Goal: Task Accomplishment & Management: Use online tool/utility

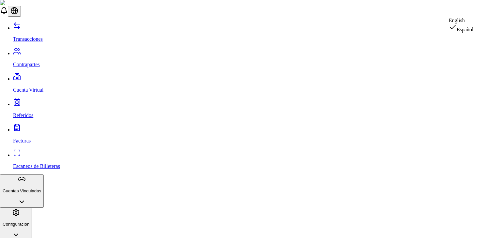
click at [468, 23] on div "English" at bounding box center [461, 21] width 25 height 6
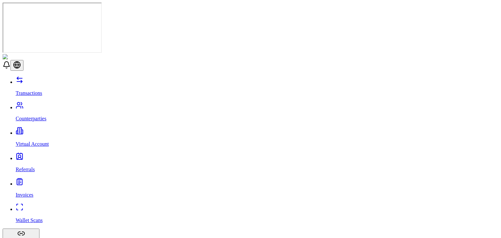
click at [46, 116] on p "Counterparties" at bounding box center [257, 119] width 483 height 6
click at [46, 207] on link "Wallet Scans" at bounding box center [257, 215] width 483 height 17
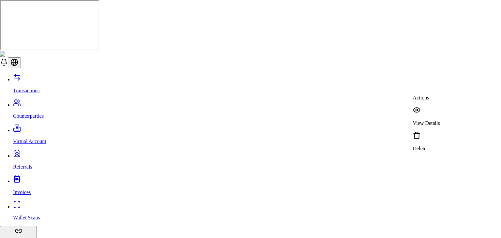
click at [440, 120] on p "View Details" at bounding box center [426, 123] width 27 height 6
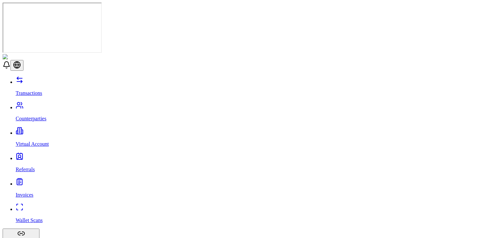
scroll to position [9, 0]
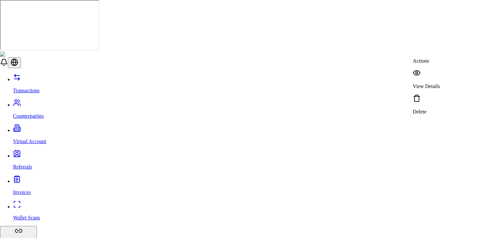
click at [433, 84] on p "View Details" at bounding box center [426, 87] width 27 height 6
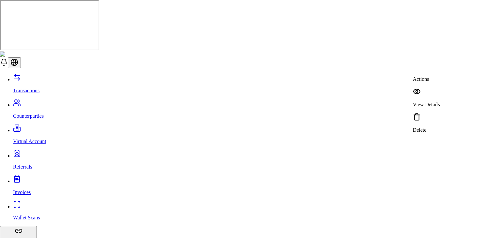
click at [440, 102] on p "View Details" at bounding box center [426, 105] width 27 height 6
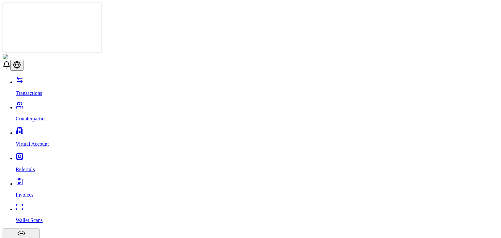
drag, startPoint x: 340, startPoint y: 107, endPoint x: 438, endPoint y: 62, distance: 107.9
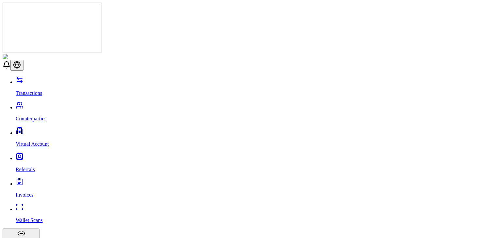
scroll to position [235, 0]
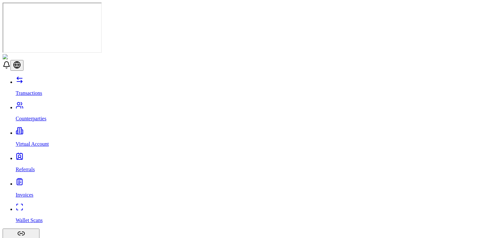
scroll to position [311, 0]
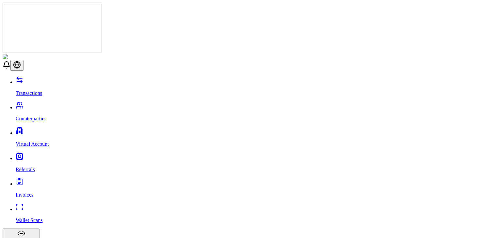
drag, startPoint x: 262, startPoint y: 123, endPoint x: 250, endPoint y: 124, distance: 12.1
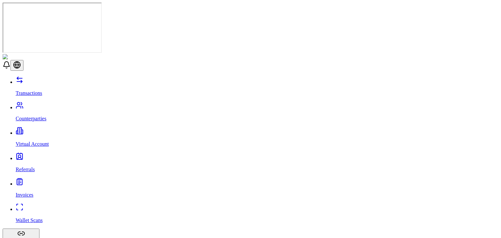
type input "*"
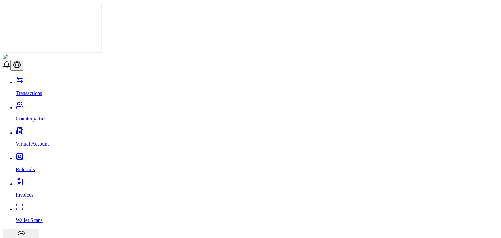
scroll to position [268, 0]
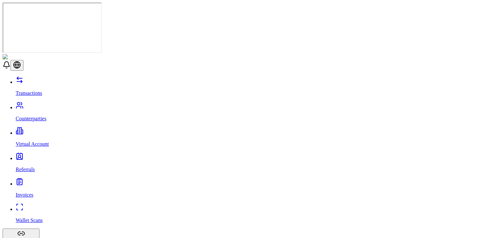
drag, startPoint x: 468, startPoint y: 125, endPoint x: 454, endPoint y: 148, distance: 27.0
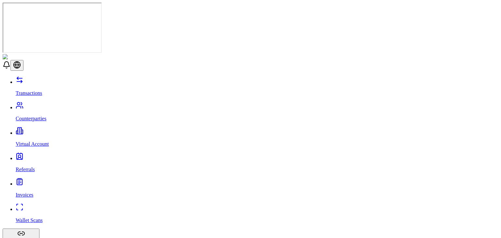
scroll to position [0, 0]
drag, startPoint x: 383, startPoint y: 67, endPoint x: 437, endPoint y: 65, distance: 53.6
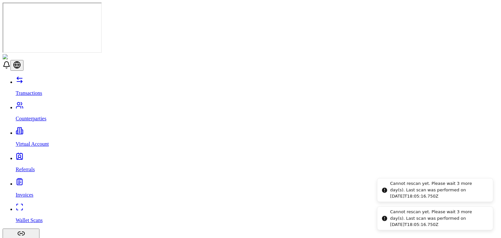
click at [406, 194] on div "Cannot rescan yet. Please wait 3 more day(s). Last scan was performed on [DATE]…" at bounding box center [439, 190] width 98 height 19
click at [415, 192] on div "Cannot rescan yet. Please wait 3 more day(s). Last scan was performed on [DATE]…" at bounding box center [439, 190] width 98 height 19
click at [431, 193] on div "Cannot rescan yet. Please wait 3 more day(s). Last scan was performed on [DATE]…" at bounding box center [439, 190] width 98 height 19
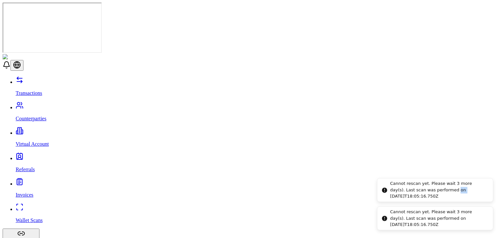
click at [431, 193] on div "Cannot rescan yet. Please wait 3 more day(s). Last scan was performed on [DATE]…" at bounding box center [439, 190] width 98 height 19
drag, startPoint x: 392, startPoint y: 188, endPoint x: 407, endPoint y: 191, distance: 15.6
click at [407, 191] on div "Cannot rescan yet. Please wait 3 more day(s). Last scan was performed on [DATE]…" at bounding box center [456, 190] width 98 height 19
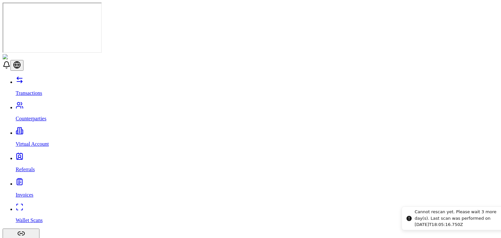
drag, startPoint x: 390, startPoint y: 216, endPoint x: 413, endPoint y: 217, distance: 22.2
click at [415, 217] on div "Cannot rescan yet. Please wait 3 more day(s). Last scan was performed on [DATE]…" at bounding box center [464, 218] width 98 height 19
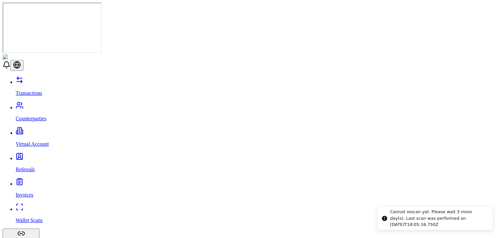
click at [419, 214] on div "Cannot rescan yet. Please wait 3 more day(s). Last scan was performed on [DATE]…" at bounding box center [439, 218] width 98 height 19
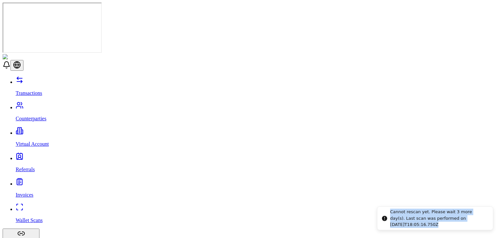
click at [419, 214] on div "Cannot rescan yet. Please wait 3 more day(s). Last scan was performed on [DATE]…" at bounding box center [439, 218] width 98 height 19
copy div "Cannot rescan yet. Please wait 3 more day(s). Last scan was performed on [DATE]…"
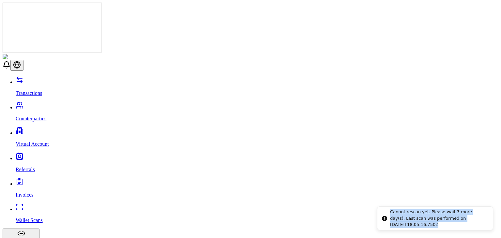
click at [426, 219] on div "Cannot rescan yet. Please wait 3 more day(s). Last scan was performed on [DATE]…" at bounding box center [439, 218] width 98 height 19
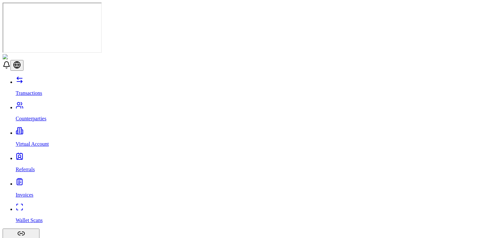
scroll to position [279, 0]
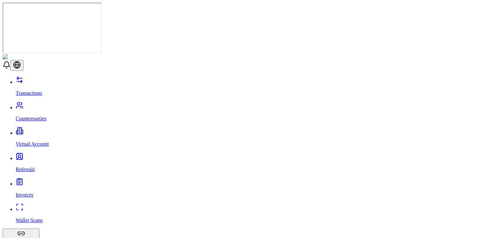
scroll to position [548, 0]
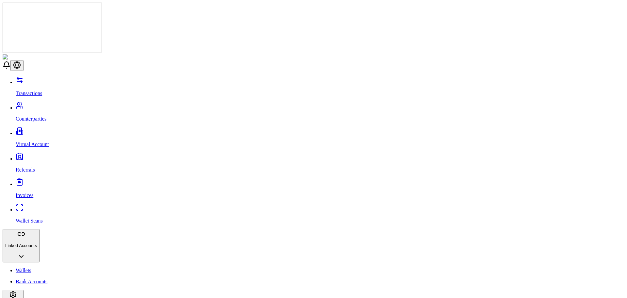
scroll to position [493, 0]
drag, startPoint x: 463, startPoint y: 85, endPoint x: 349, endPoint y: 251, distance: 202.2
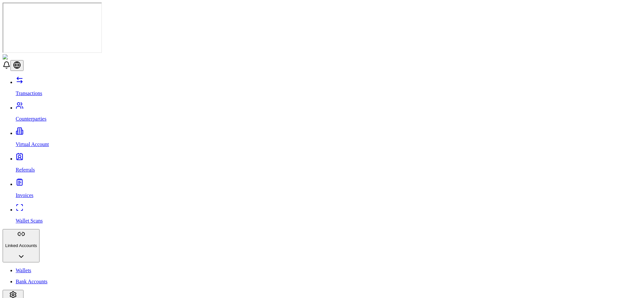
scroll to position [244, 0]
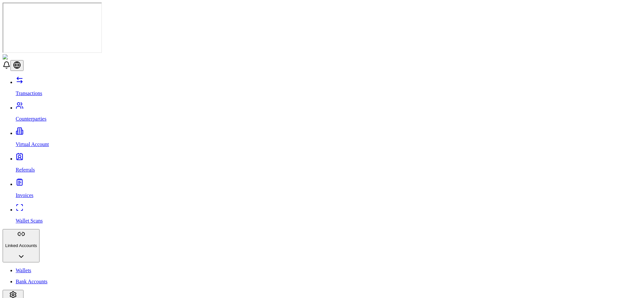
scroll to position [422, 0]
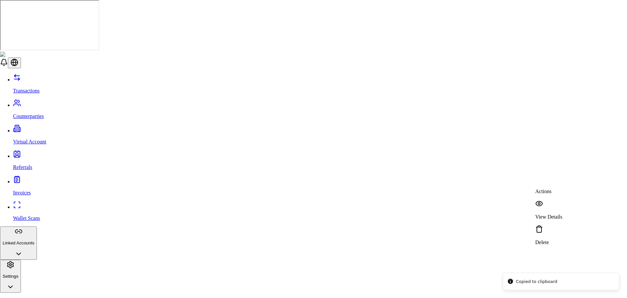
click at [556, 239] on p "Delete" at bounding box center [548, 242] width 27 height 6
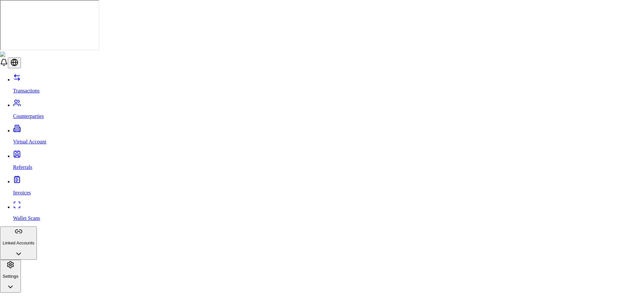
paste input "**********"
type input "**********"
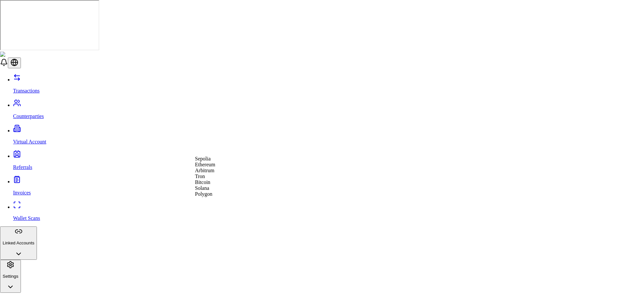
select select "****"
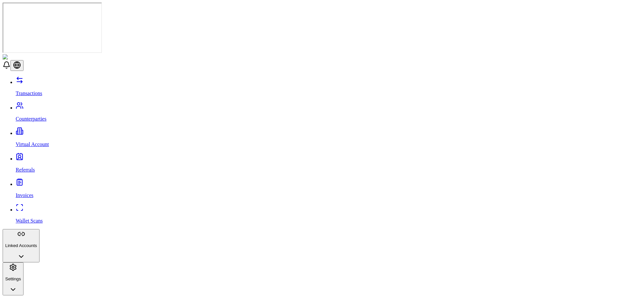
scroll to position [416, 0]
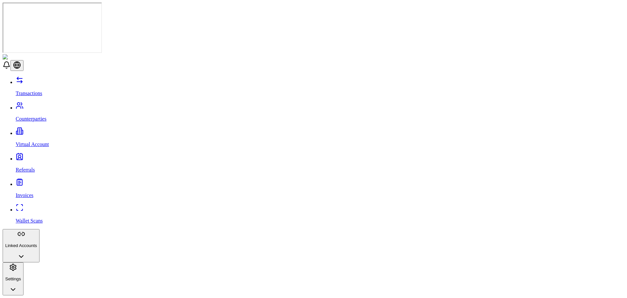
scroll to position [187, 0]
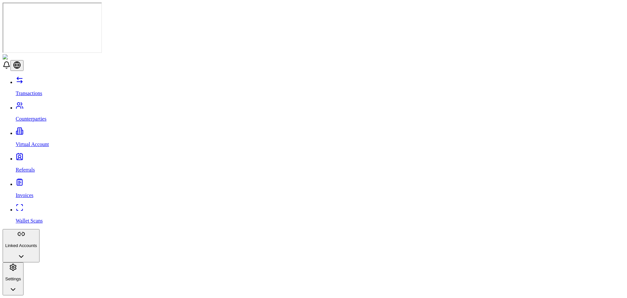
scroll to position [432, 0]
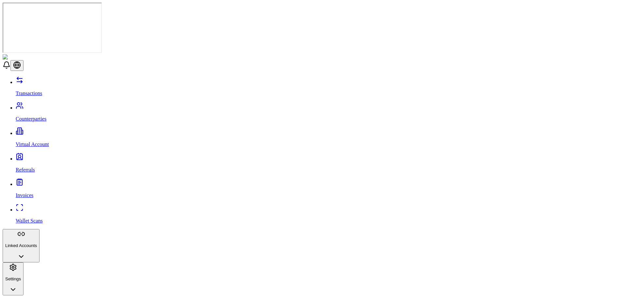
drag, startPoint x: 199, startPoint y: 145, endPoint x: 182, endPoint y: 189, distance: 47.2
